Goal: Task Accomplishment & Management: Manage account settings

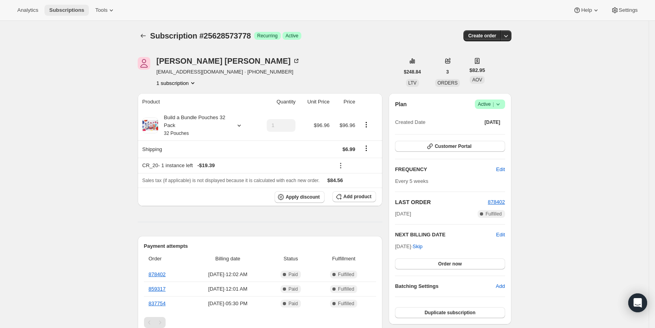
click at [63, 7] on span "Subscriptions" at bounding box center [66, 10] width 35 height 6
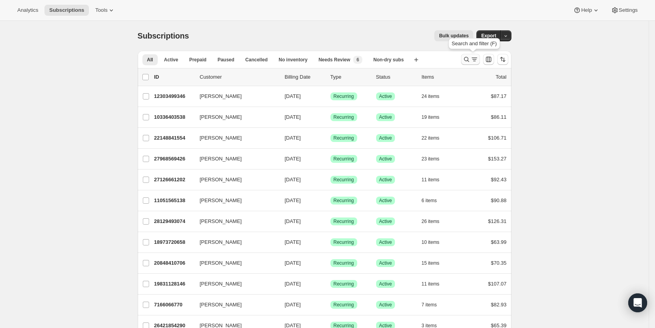
click at [476, 60] on icon "Search and filter results" at bounding box center [475, 59] width 8 height 8
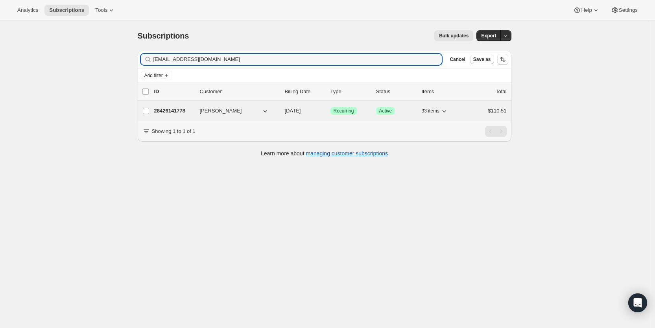
type input "[EMAIL_ADDRESS][DOMAIN_NAME]"
click at [301, 111] on span "[DATE]" at bounding box center [293, 111] width 16 height 6
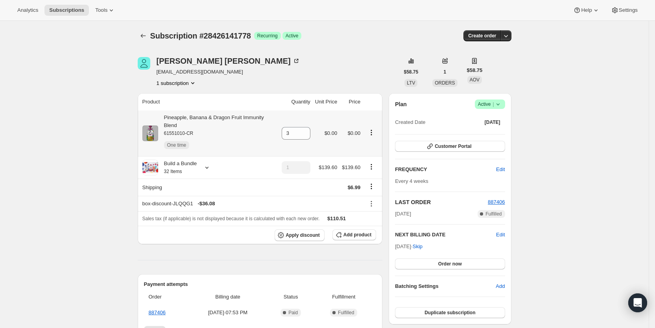
click at [375, 129] on icon "Product actions" at bounding box center [372, 133] width 8 height 8
click at [364, 171] on span "Remove" at bounding box center [359, 171] width 19 height 6
type input "0"
